Goal: Task Accomplishment & Management: Manage account settings

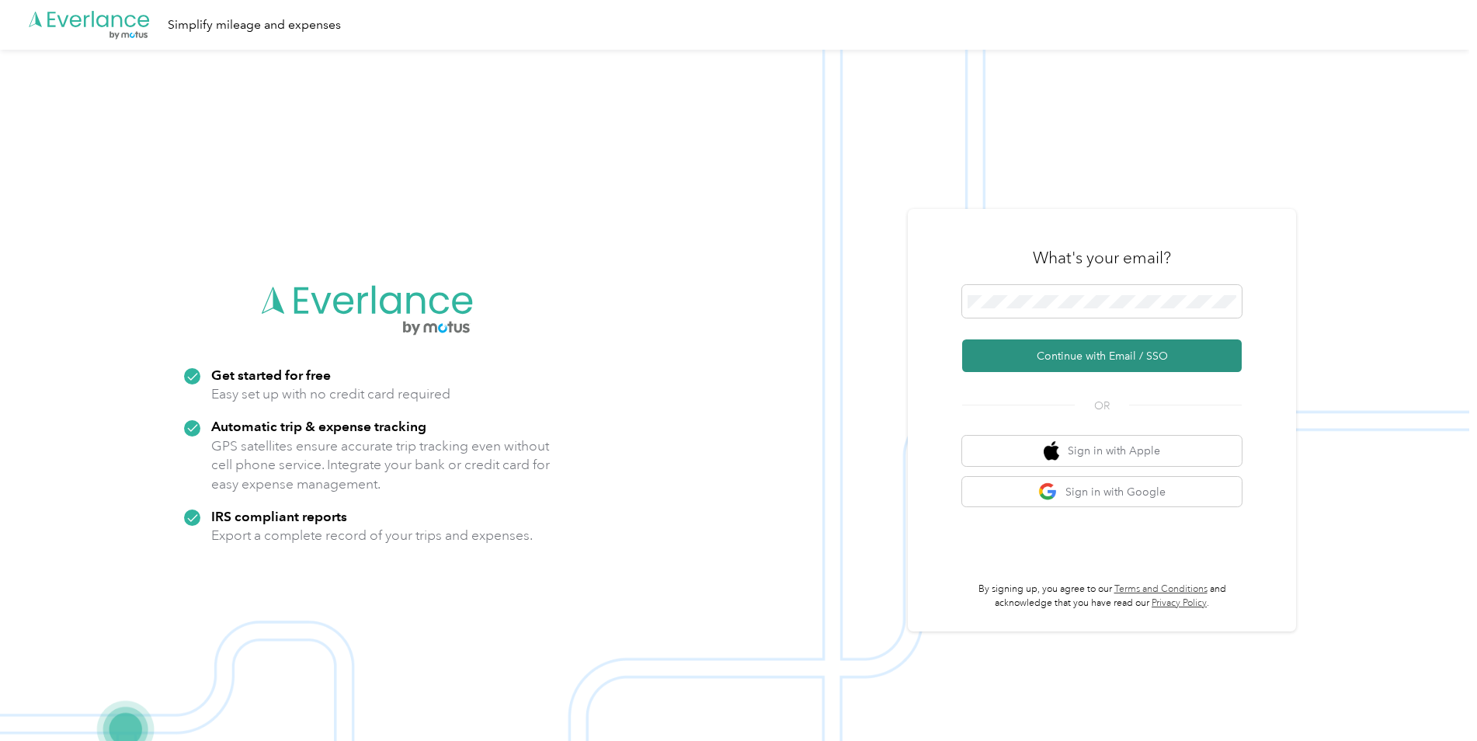
click at [1026, 352] on button "Continue with Email / SSO" at bounding box center [1102, 355] width 280 height 33
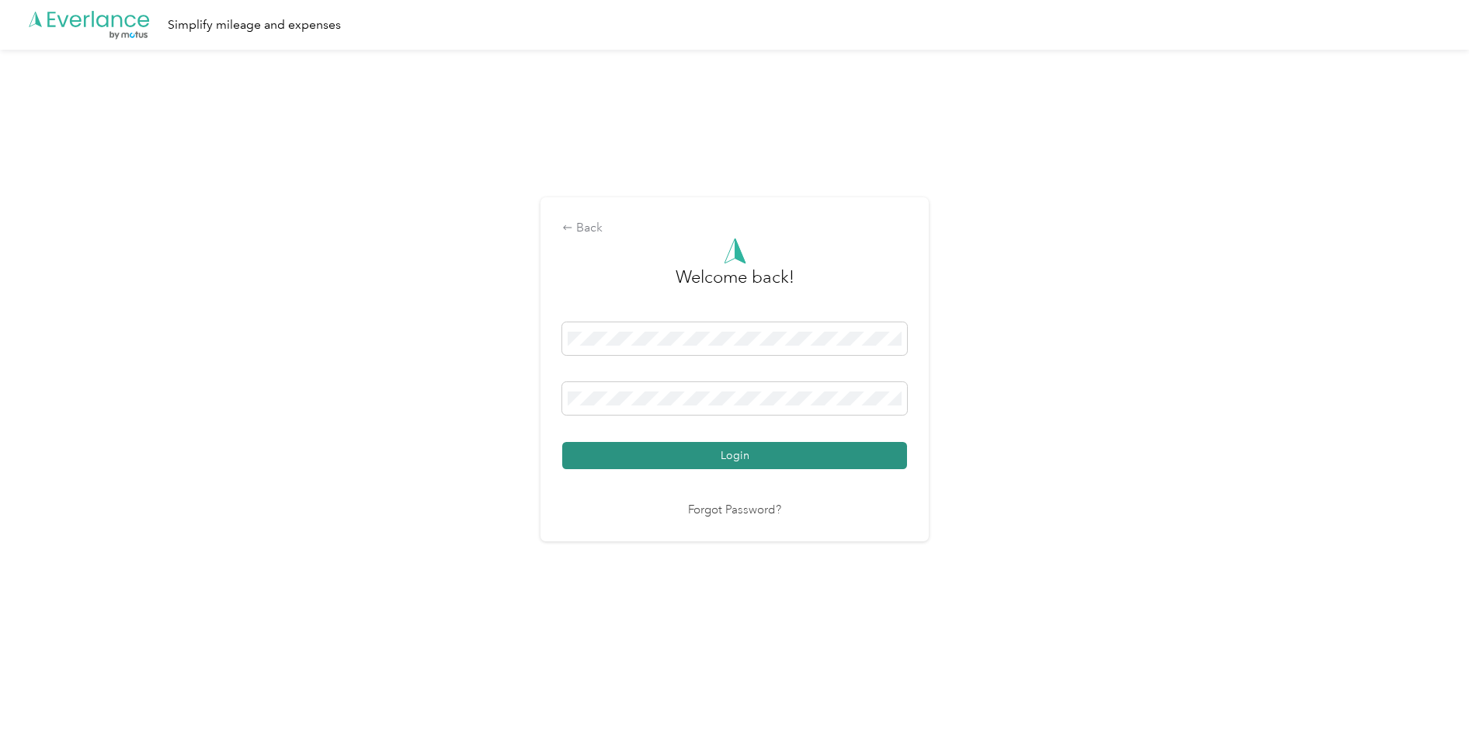
click at [726, 452] on button "Login" at bounding box center [734, 455] width 345 height 27
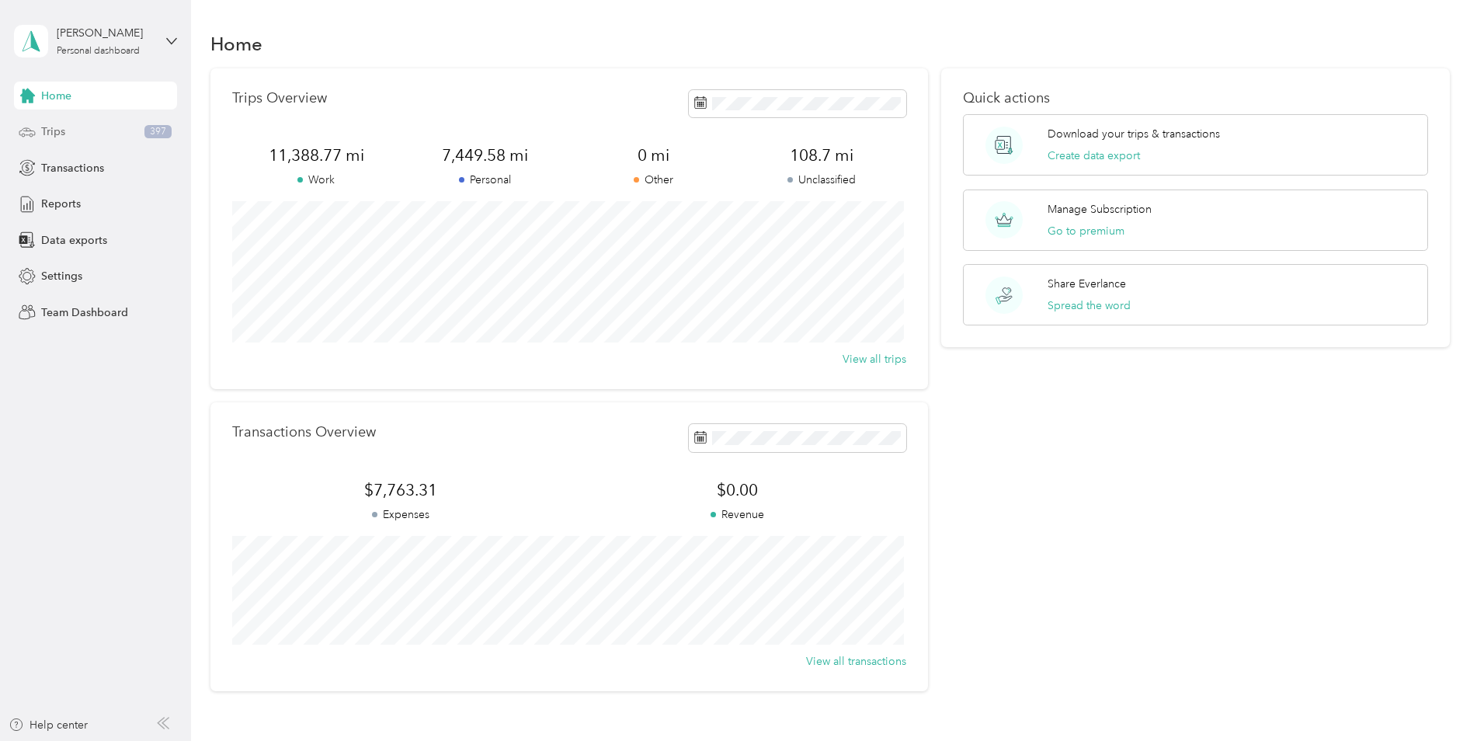
click at [50, 132] on span "Trips" at bounding box center [53, 131] width 24 height 16
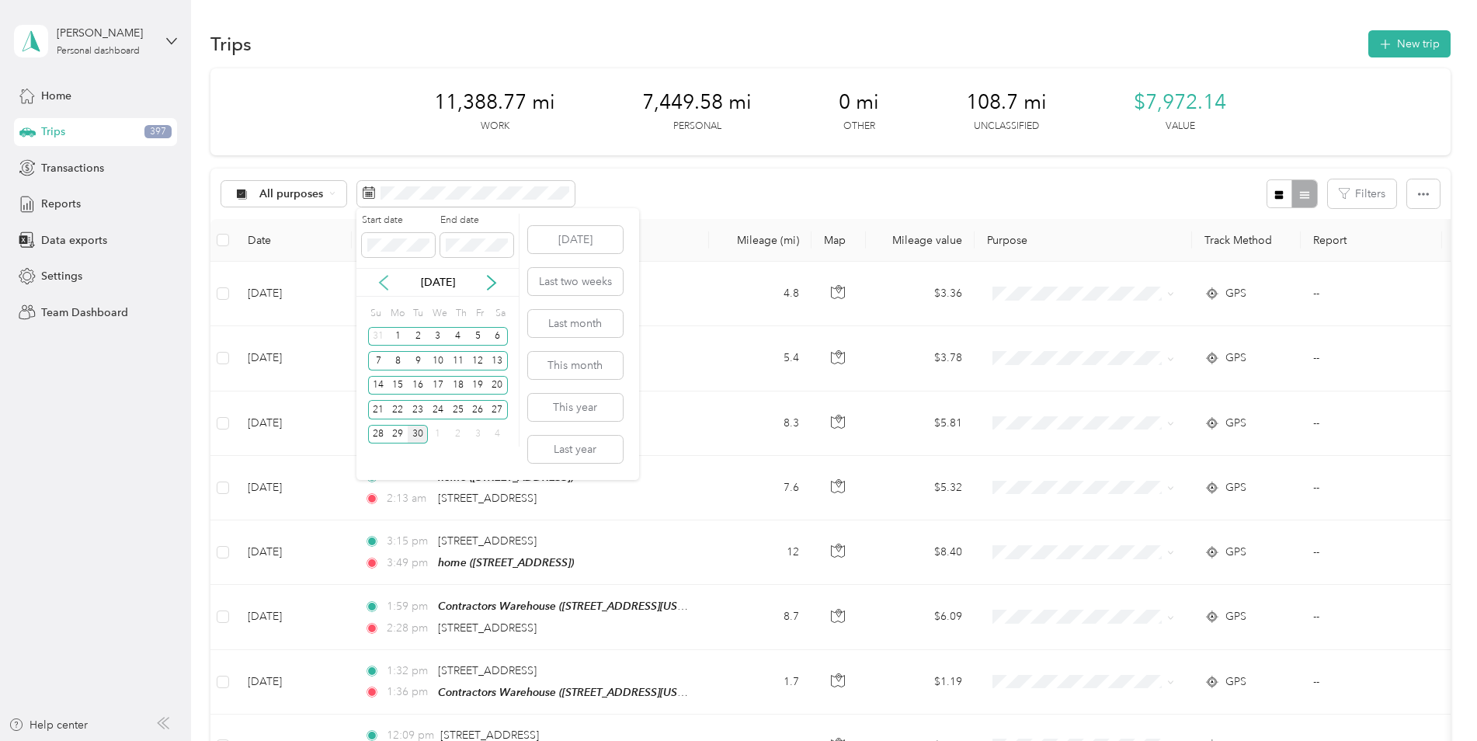
click at [383, 283] on icon at bounding box center [384, 283] width 16 height 16
click at [420, 435] on div "26" at bounding box center [418, 434] width 20 height 19
click at [491, 280] on icon at bounding box center [492, 283] width 16 height 16
click at [461, 411] on div "25" at bounding box center [458, 409] width 20 height 19
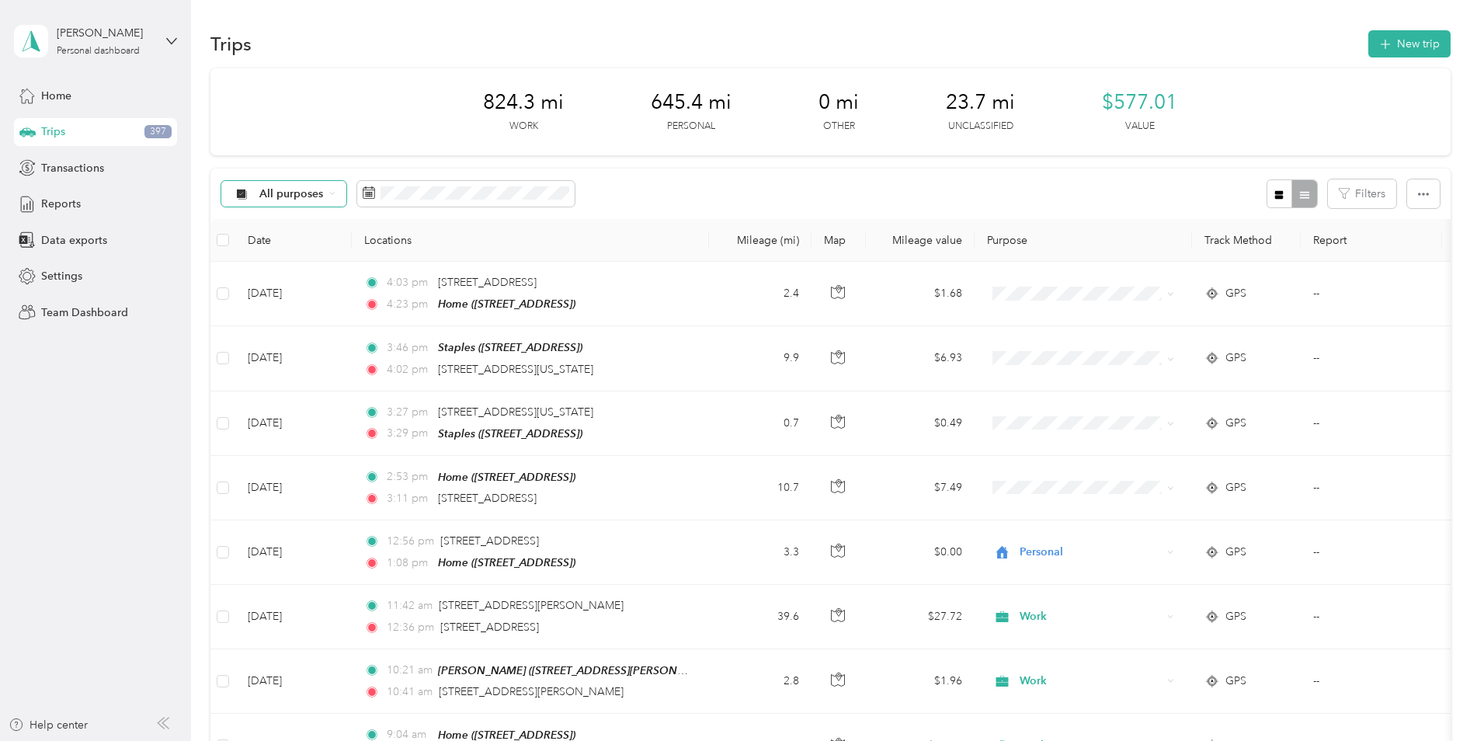
click at [309, 186] on div "All purposes" at bounding box center [284, 194] width 126 height 26
click at [315, 194] on span "All purposes" at bounding box center [291, 194] width 64 height 11
click at [270, 275] on span "Work" at bounding box center [296, 270] width 75 height 16
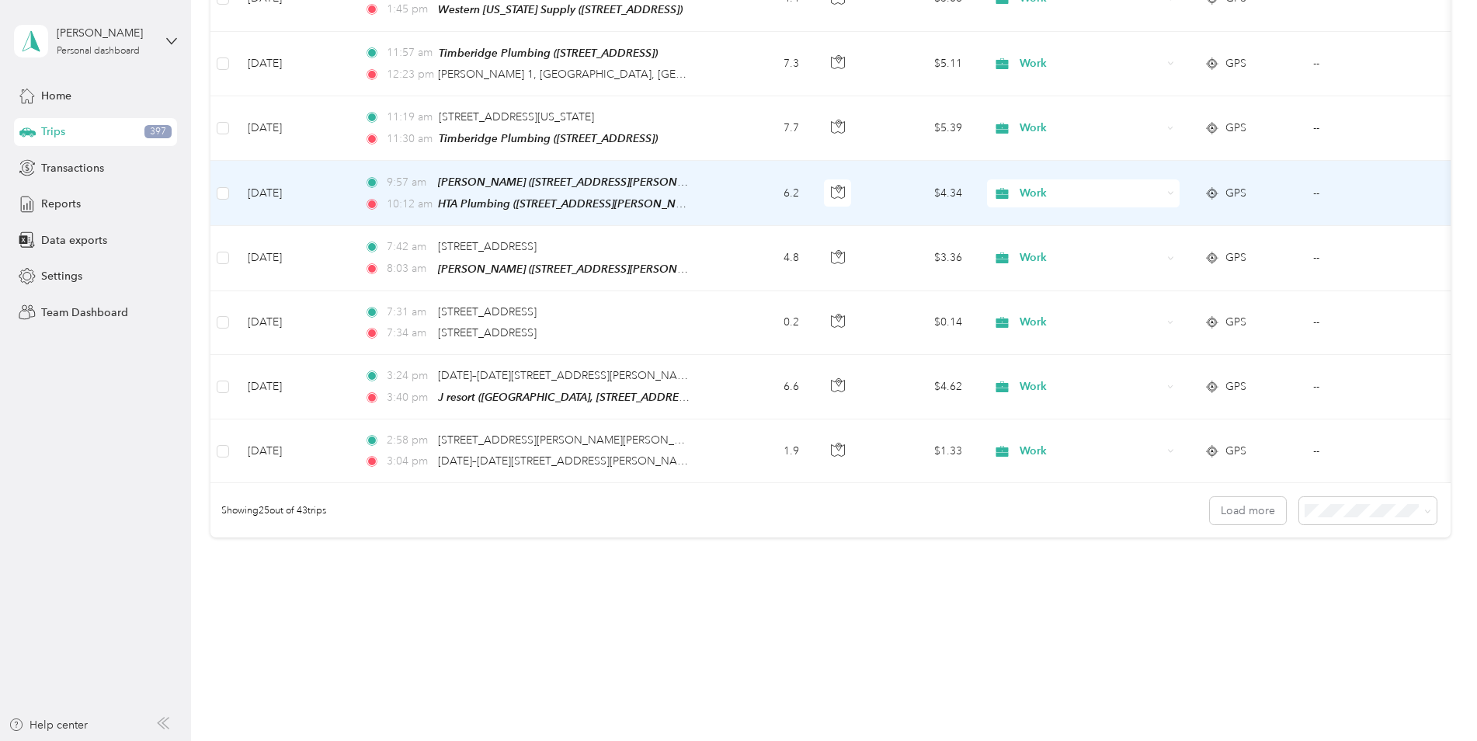
scroll to position [1398, 0]
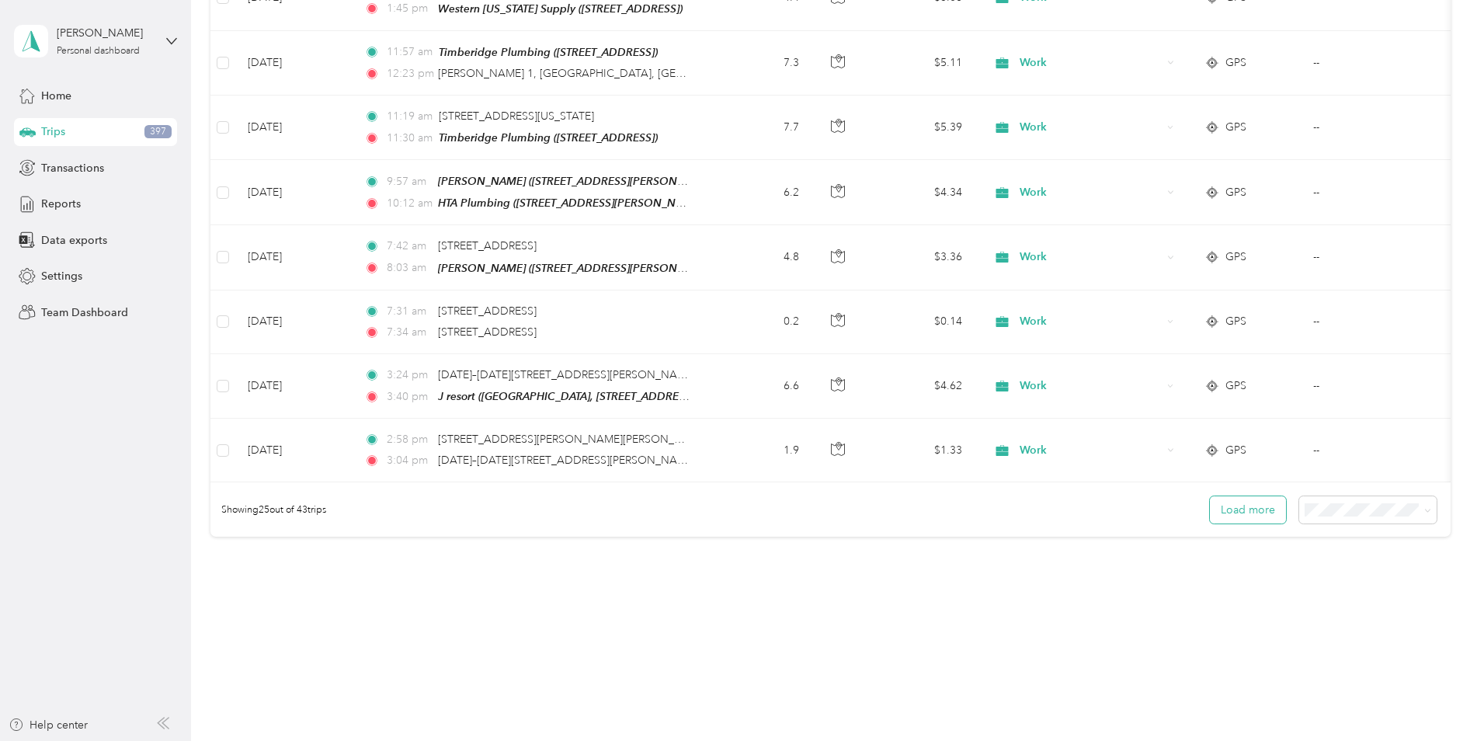
click at [1254, 496] on button "Load more" at bounding box center [1248, 509] width 76 height 27
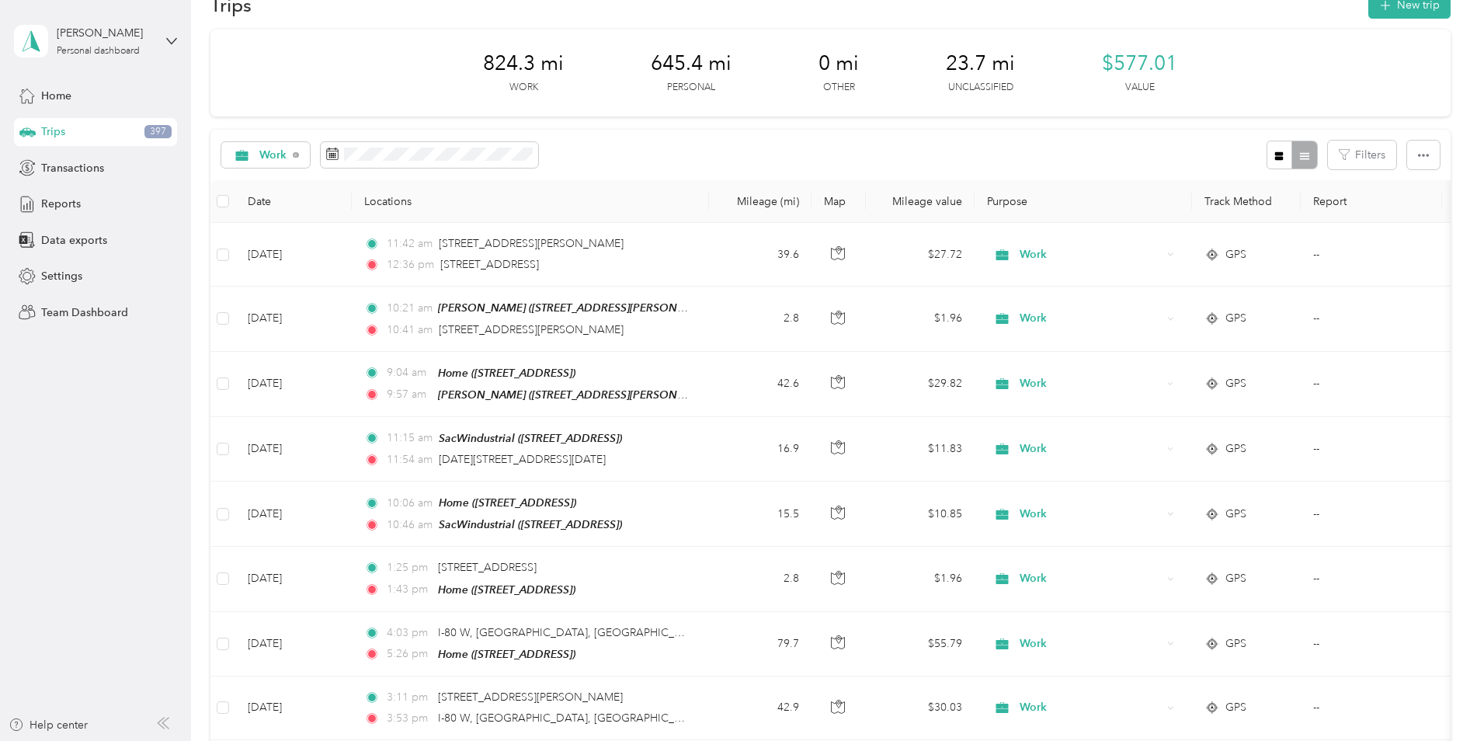
scroll to position [0, 0]
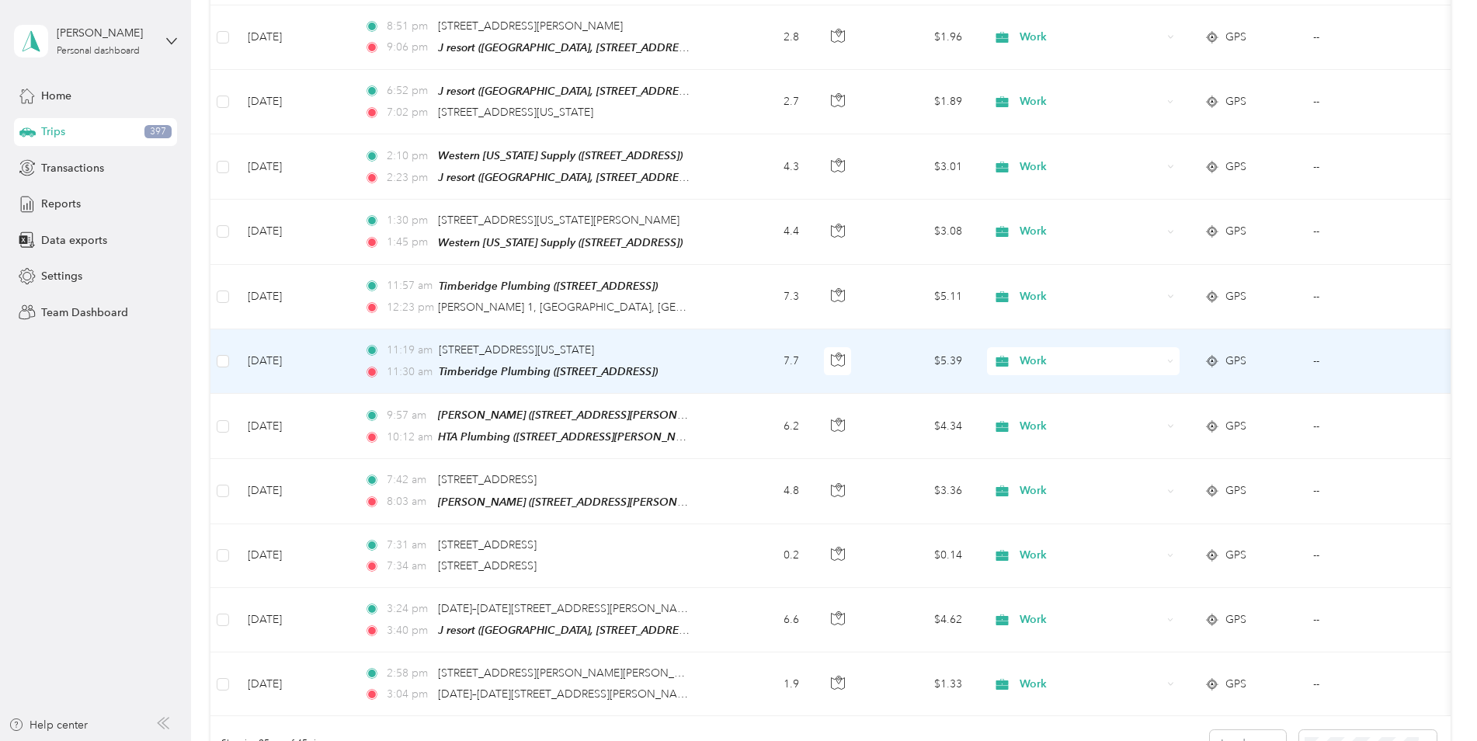
scroll to position [1398, 0]
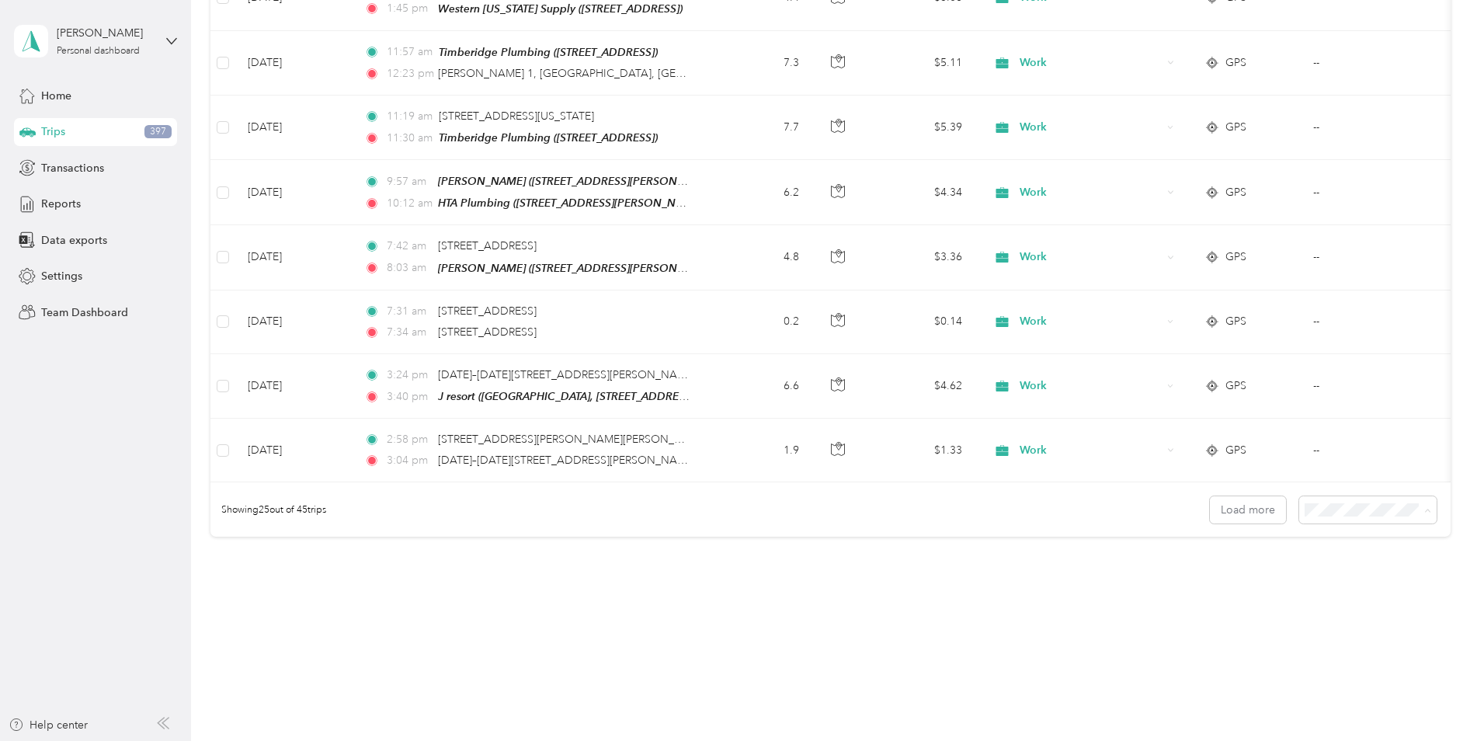
click at [1332, 569] on li "100 per load" at bounding box center [1363, 581] width 137 height 27
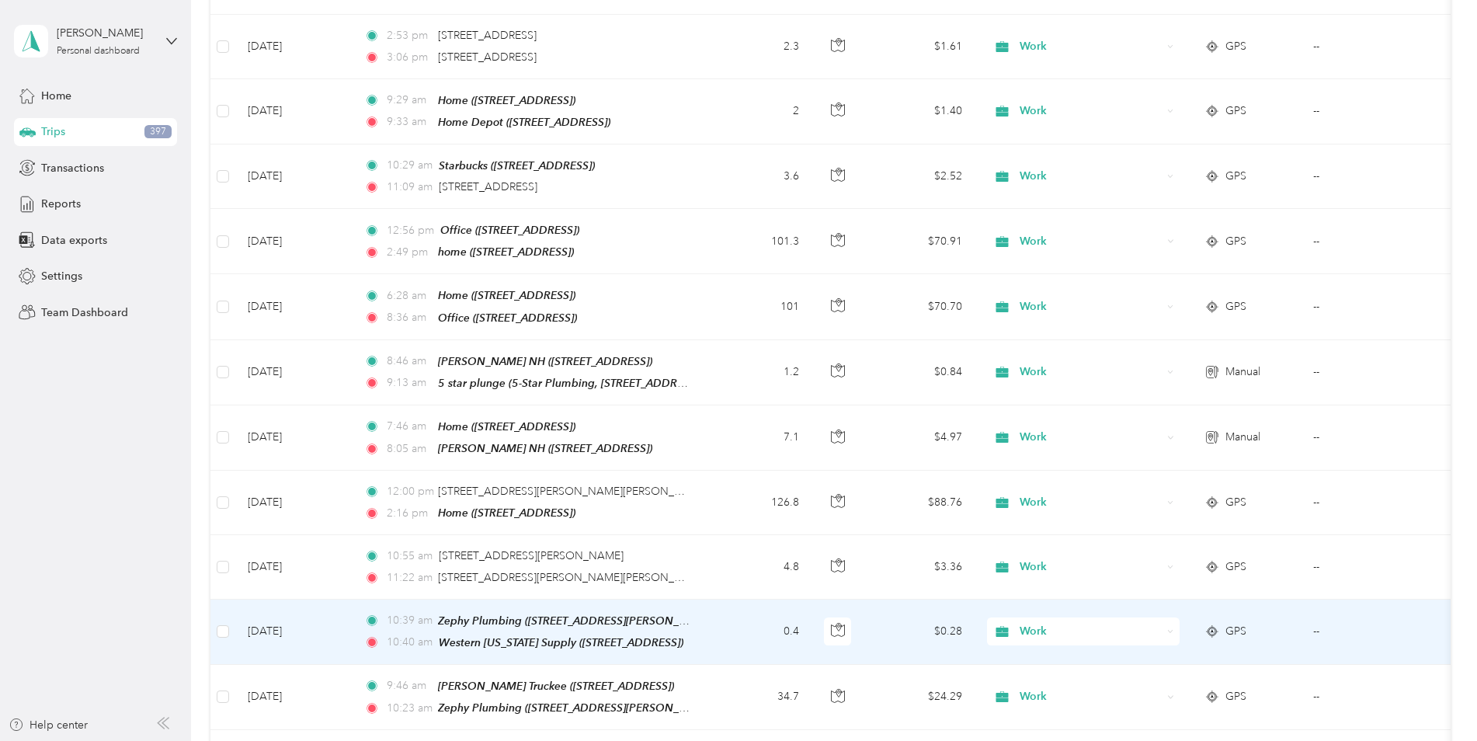
scroll to position [2365, 0]
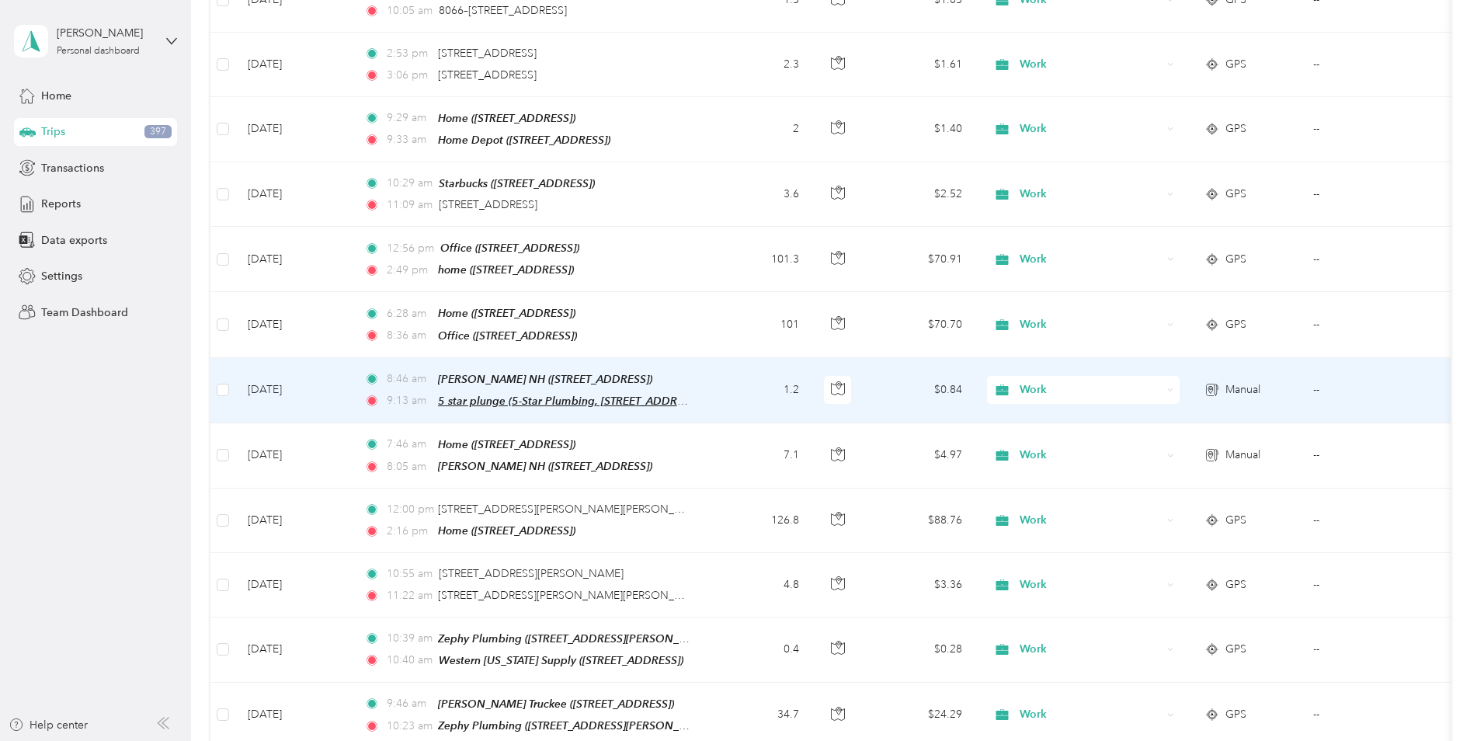
click at [483, 394] on span "5 star plunge (5-Star Plumbing, 4616 Roseville Rd, Unit 109, North Highlands, C…" at bounding box center [570, 400] width 264 height 13
click at [483, 325] on button "Edit Place" at bounding box center [491, 327] width 89 height 27
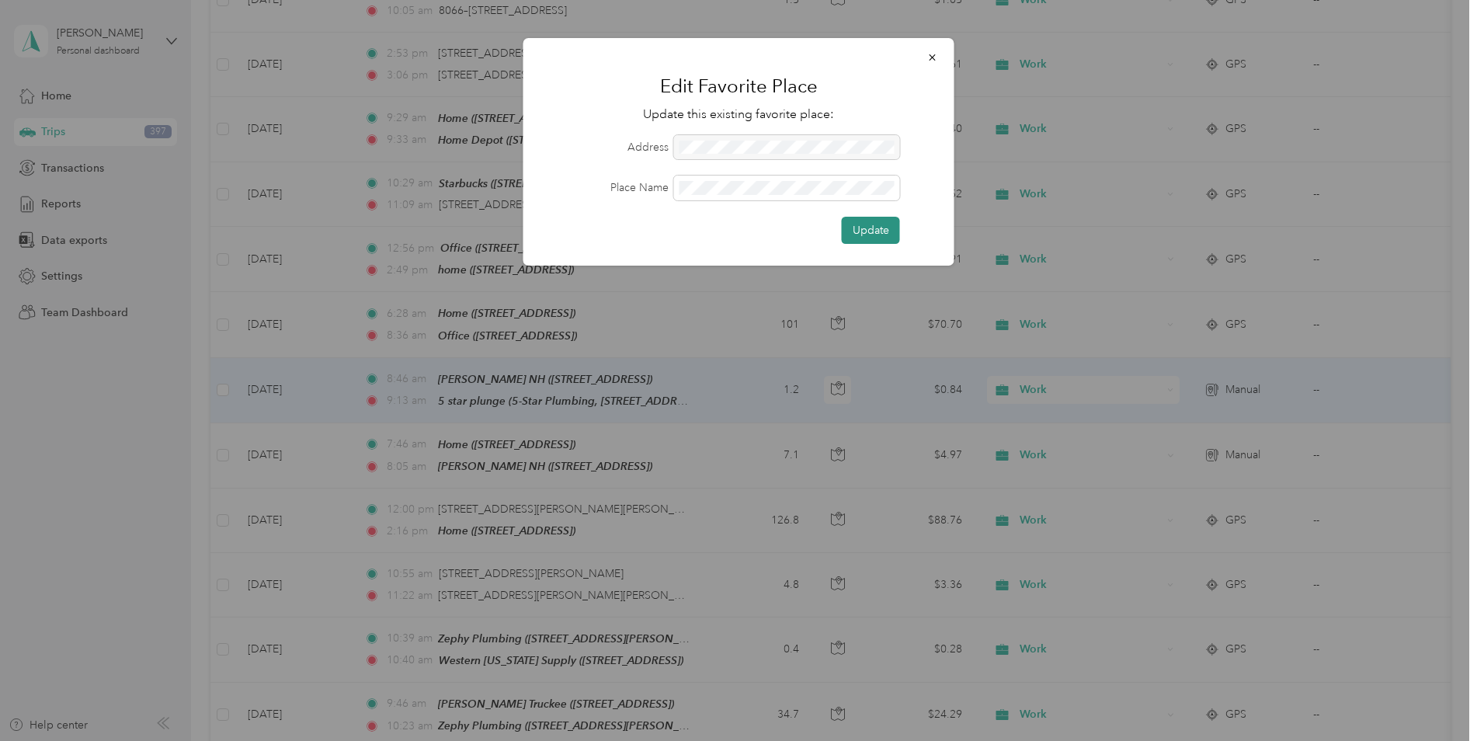
click at [885, 226] on button "Update" at bounding box center [871, 230] width 58 height 27
